Goal: Information Seeking & Learning: Learn about a topic

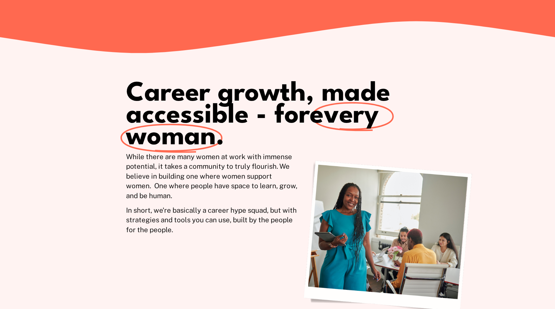
scroll to position [305, 0]
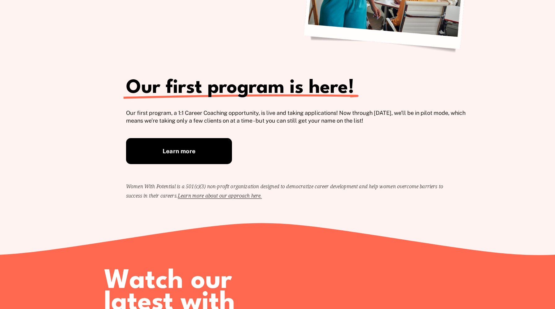
click at [188, 149] on link "Learn more" at bounding box center [179, 151] width 106 height 26
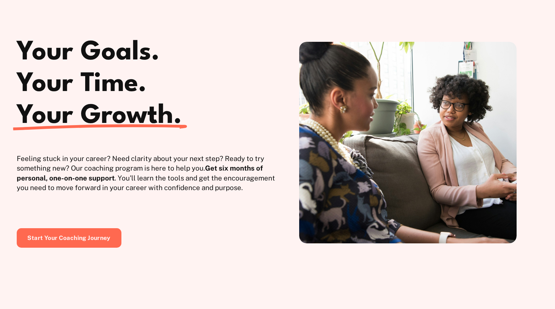
scroll to position [67, 0]
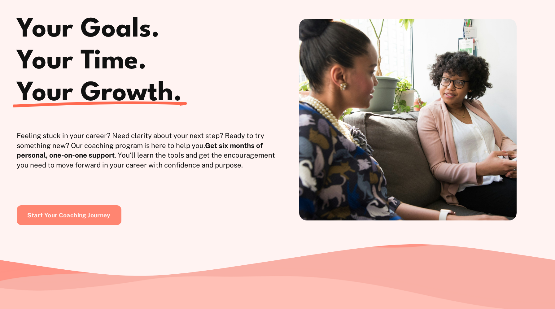
click at [89, 219] on link "Start Your Coaching Journey" at bounding box center [69, 215] width 105 height 20
